Goal: Information Seeking & Learning: Learn about a topic

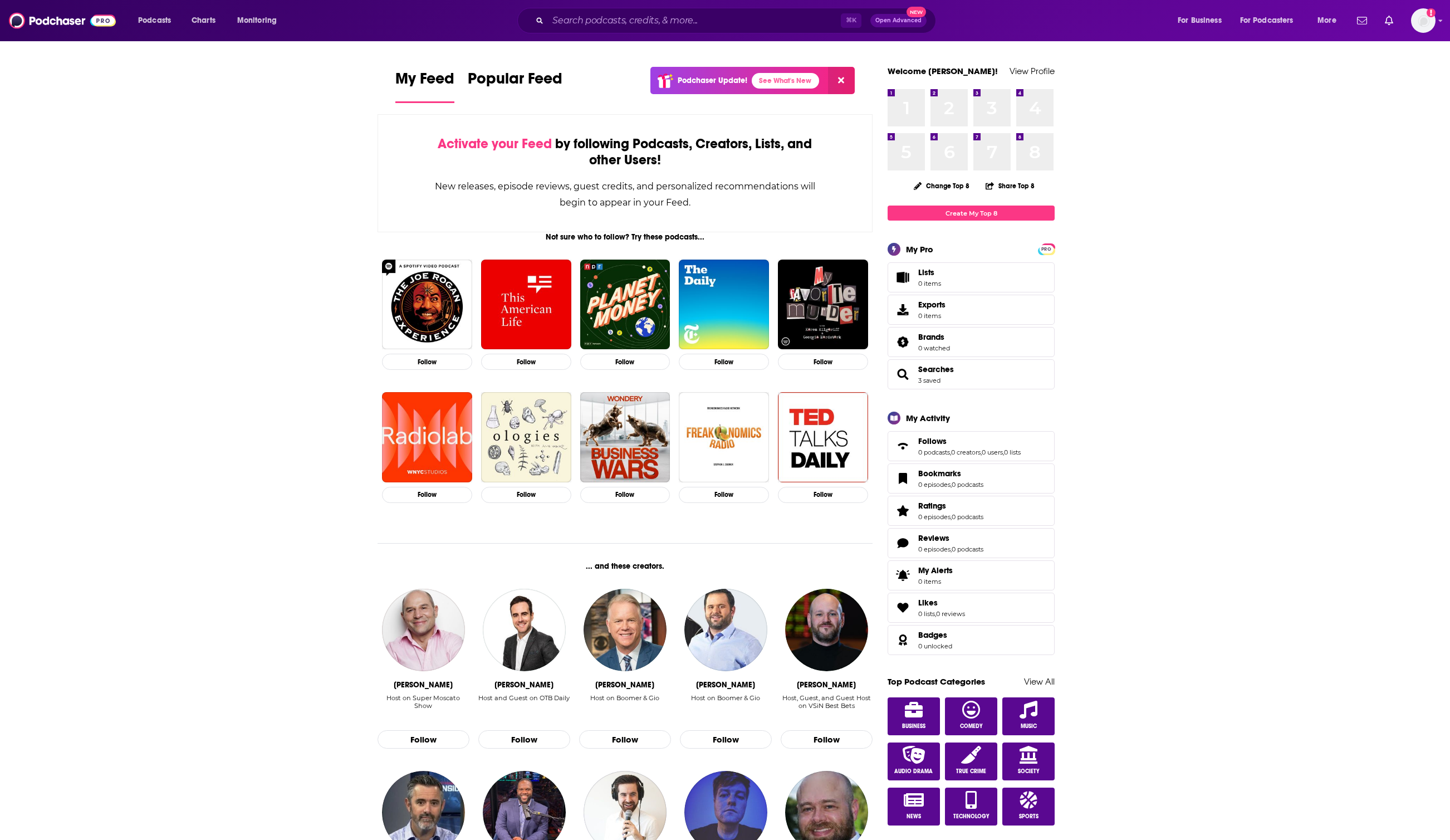
click at [780, 32] on div "⌘ K Open Advanced New" at bounding box center [727, 20] width 419 height 25
click at [778, 29] on input "Search podcasts, credits, & more..." at bounding box center [694, 20] width 293 height 18
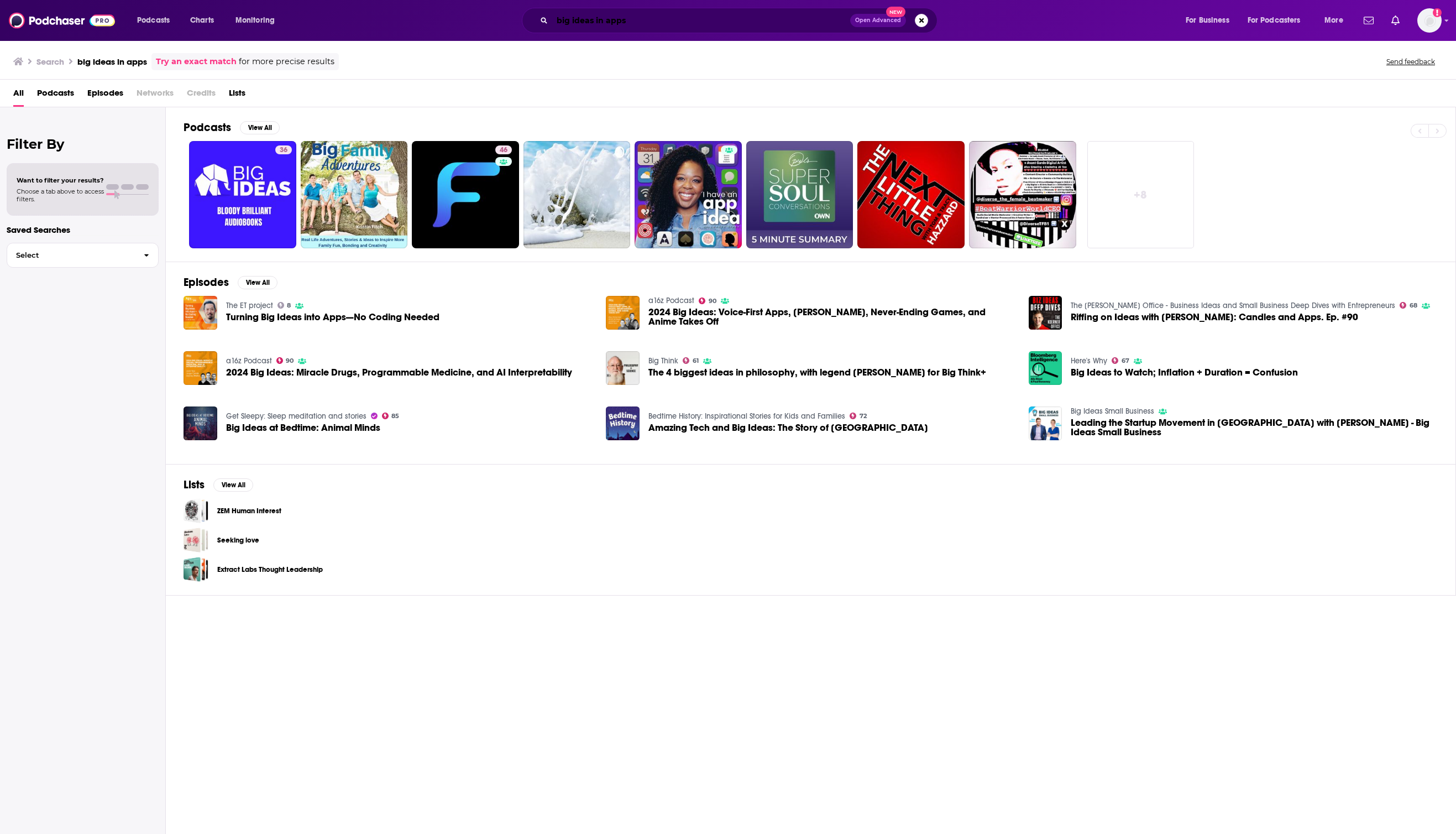
click at [650, 20] on input "big ideas in apps" at bounding box center [701, 20] width 298 height 18
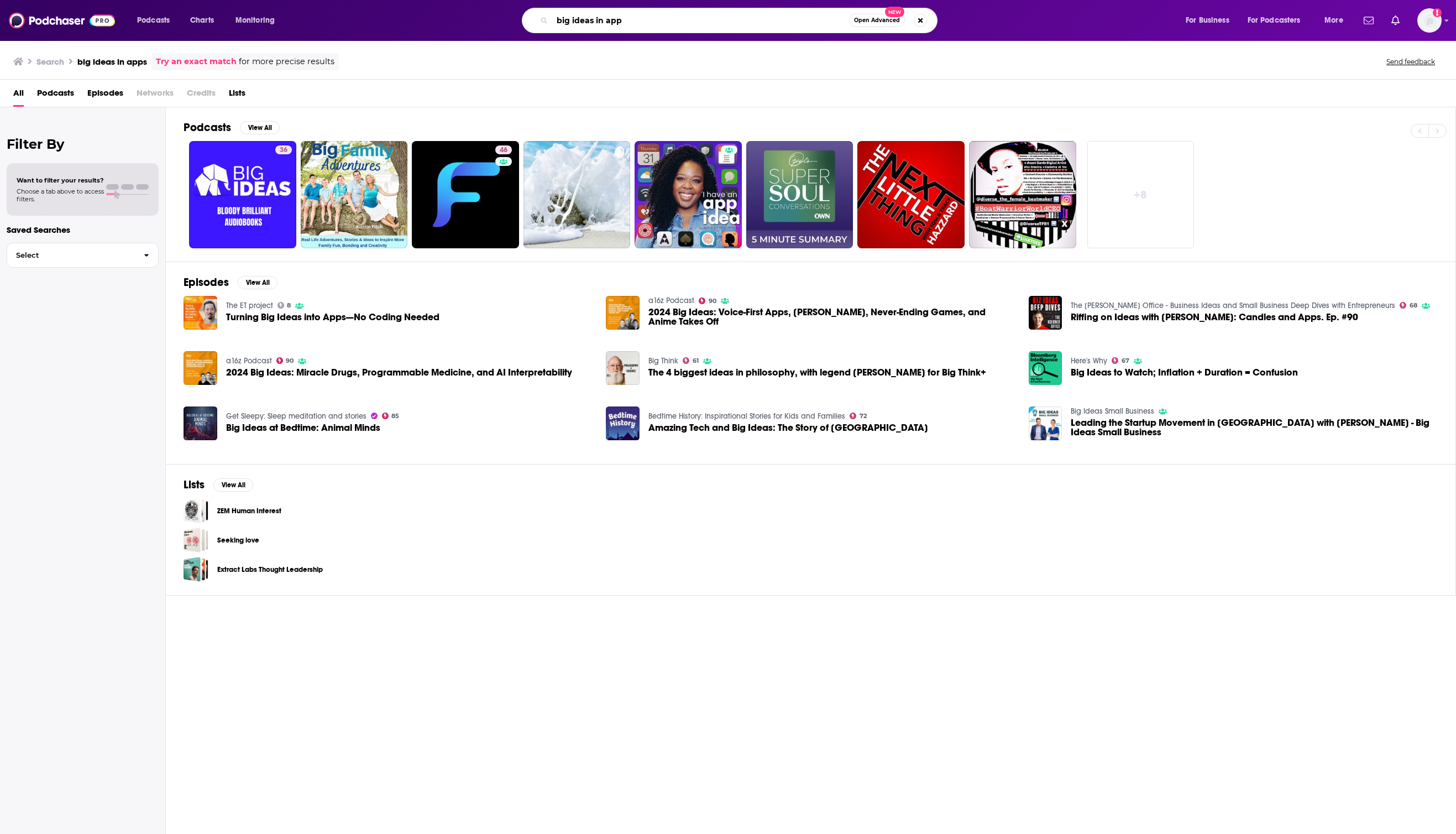
type input "big ideas in app"
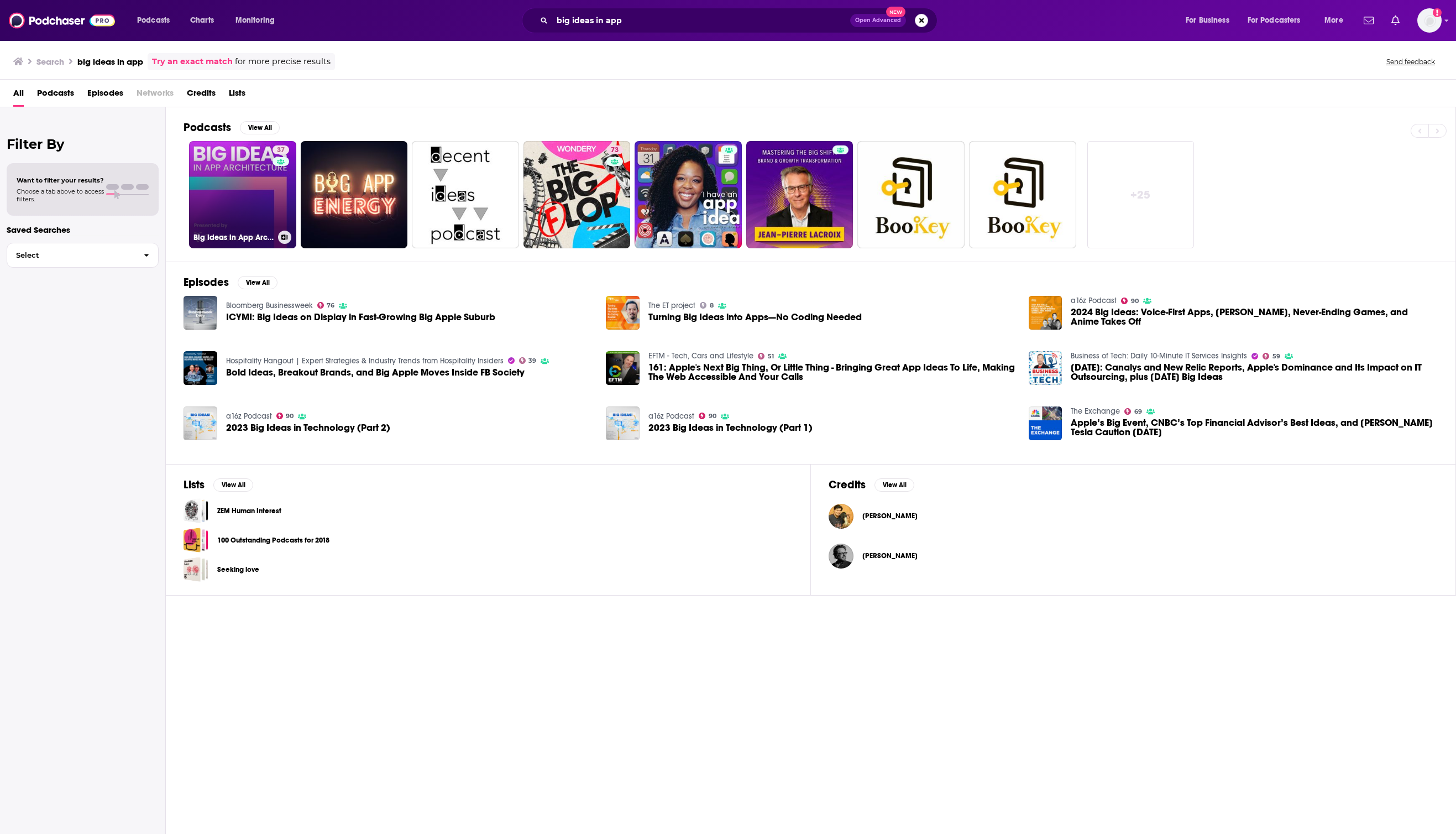
click at [241, 189] on link "37 Big Ideas in App Architecture" at bounding box center [243, 194] width 107 height 107
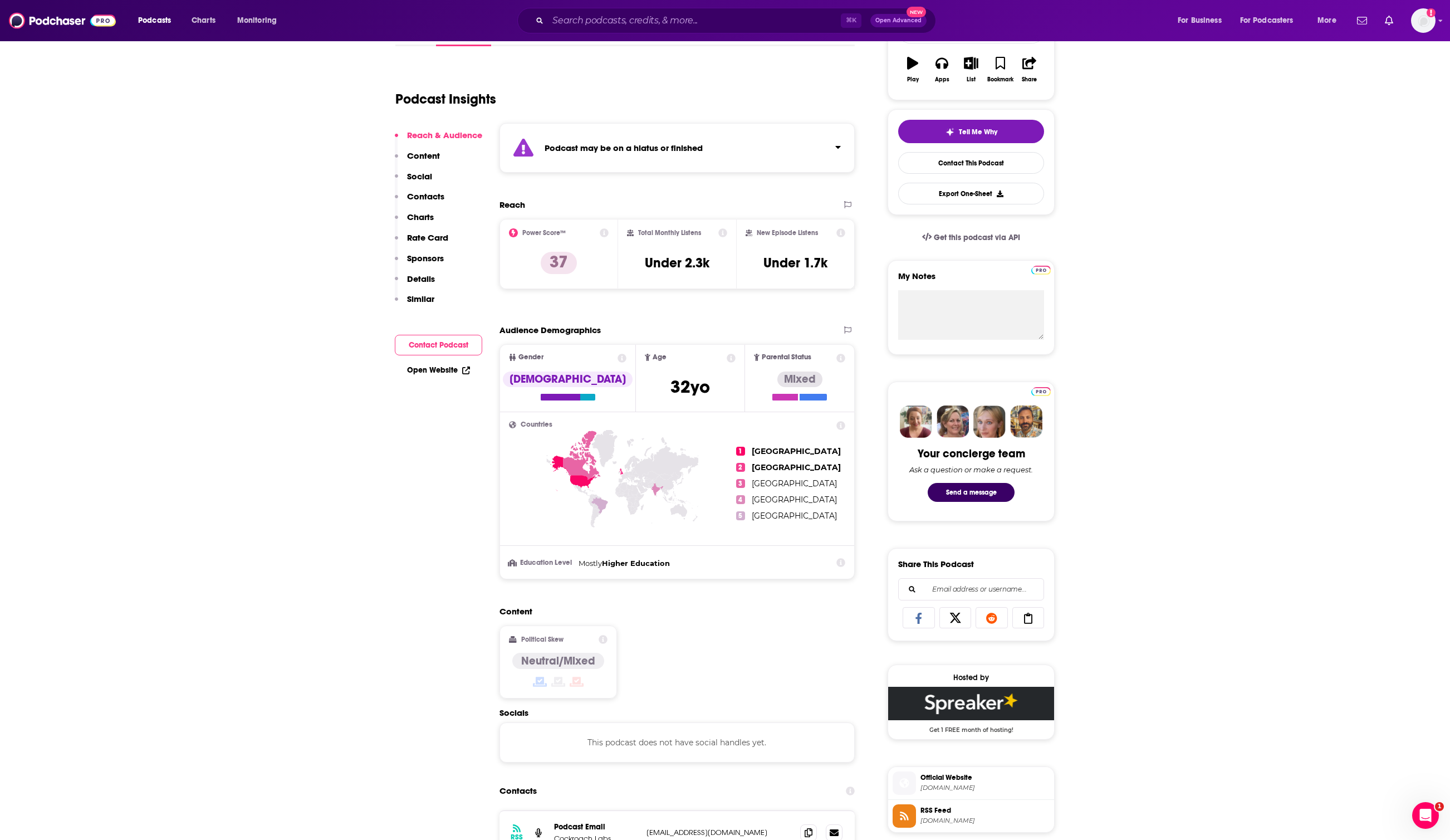
scroll to position [192, 0]
click at [825, 140] on div "Podcast may be on a hiatus or finished" at bounding box center [677, 146] width 356 height 50
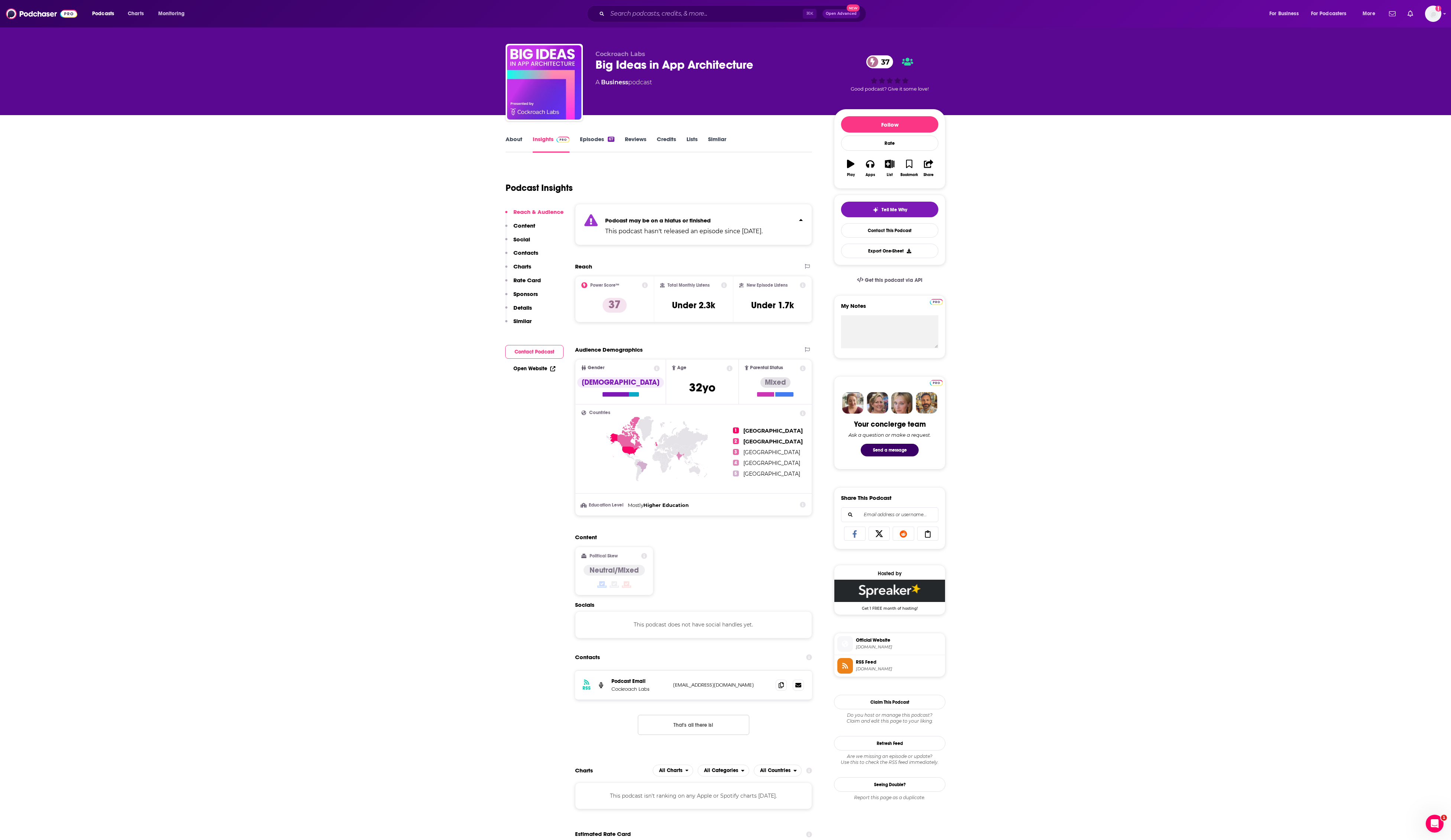
scroll to position [0, 0]
